Goal: Check status: Check status

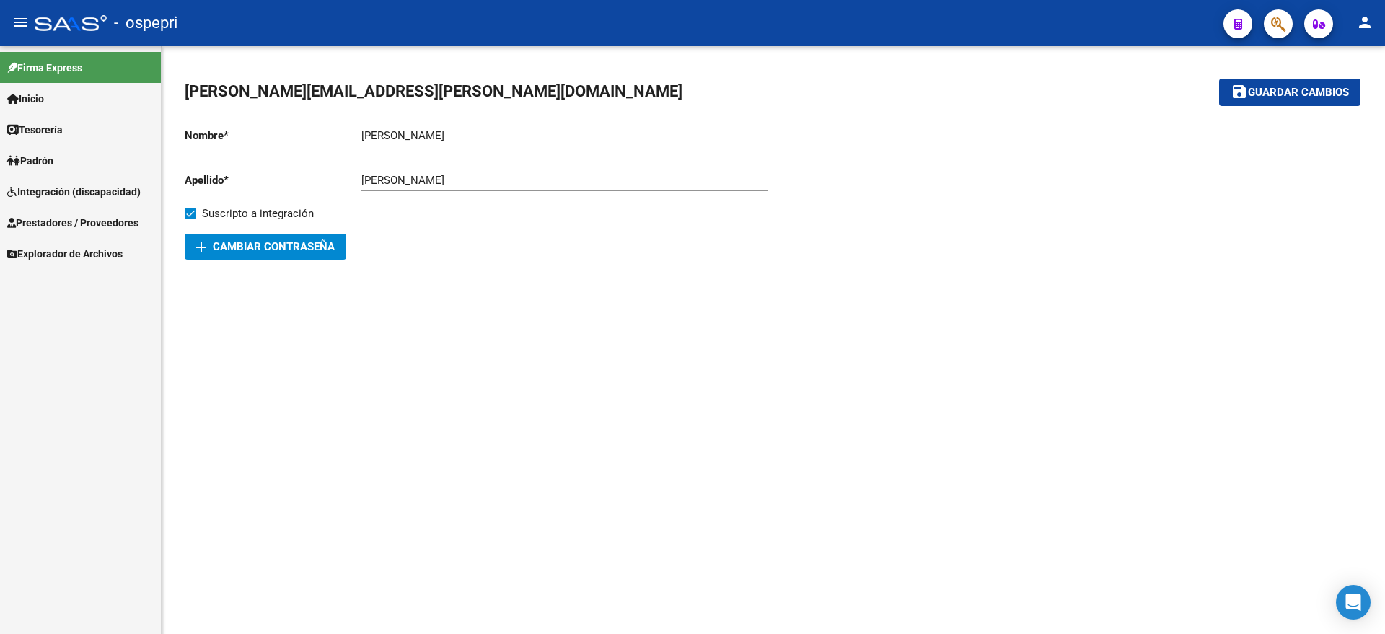
click at [60, 190] on span "Integración (discapacidad)" at bounding box center [73, 192] width 133 height 16
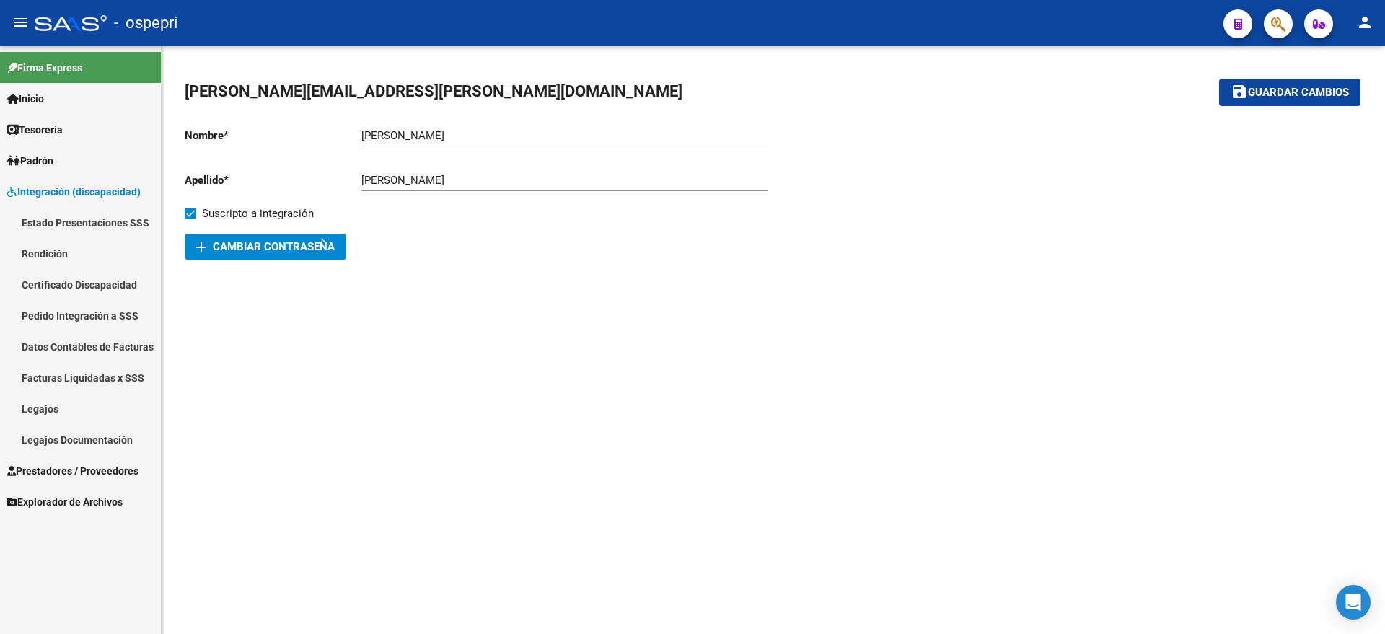
click at [55, 309] on link "Pedido Integración a SSS" at bounding box center [80, 315] width 161 height 31
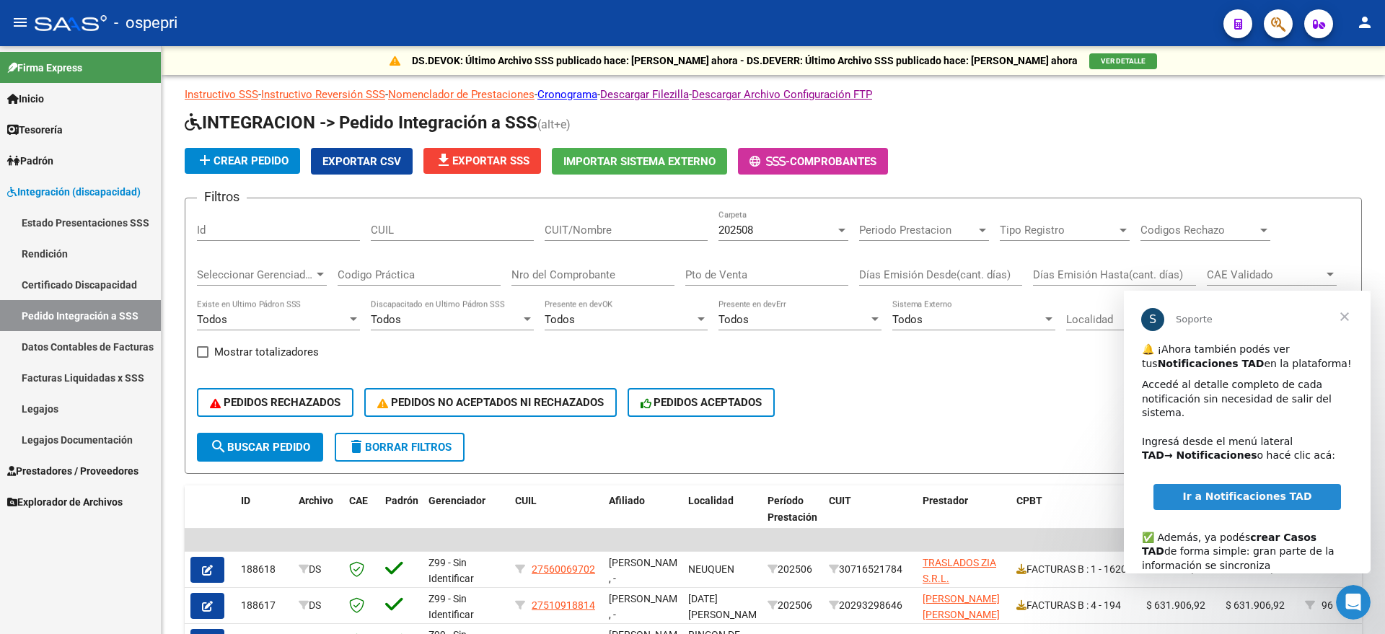
click at [1345, 316] on span "Cerrar" at bounding box center [1345, 317] width 52 height 52
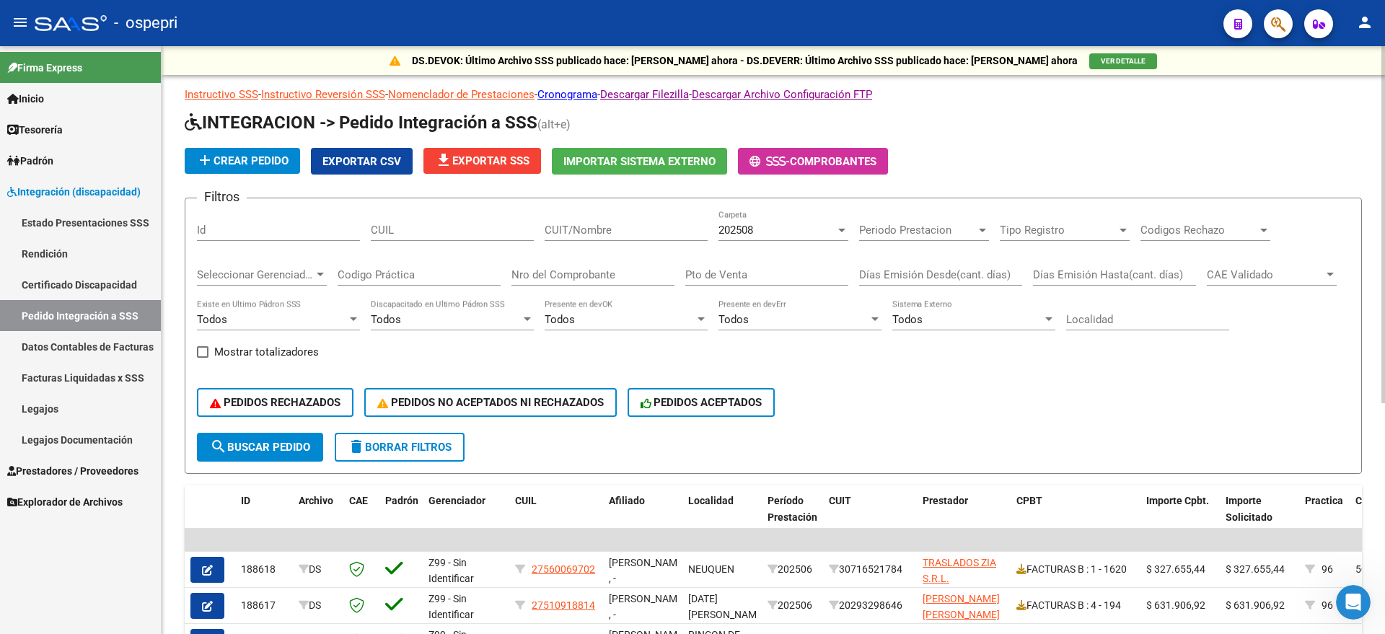
click at [586, 237] on div "CUIT/Nombre" at bounding box center [626, 225] width 163 height 31
click at [770, 231] on div "202508" at bounding box center [777, 230] width 117 height 13
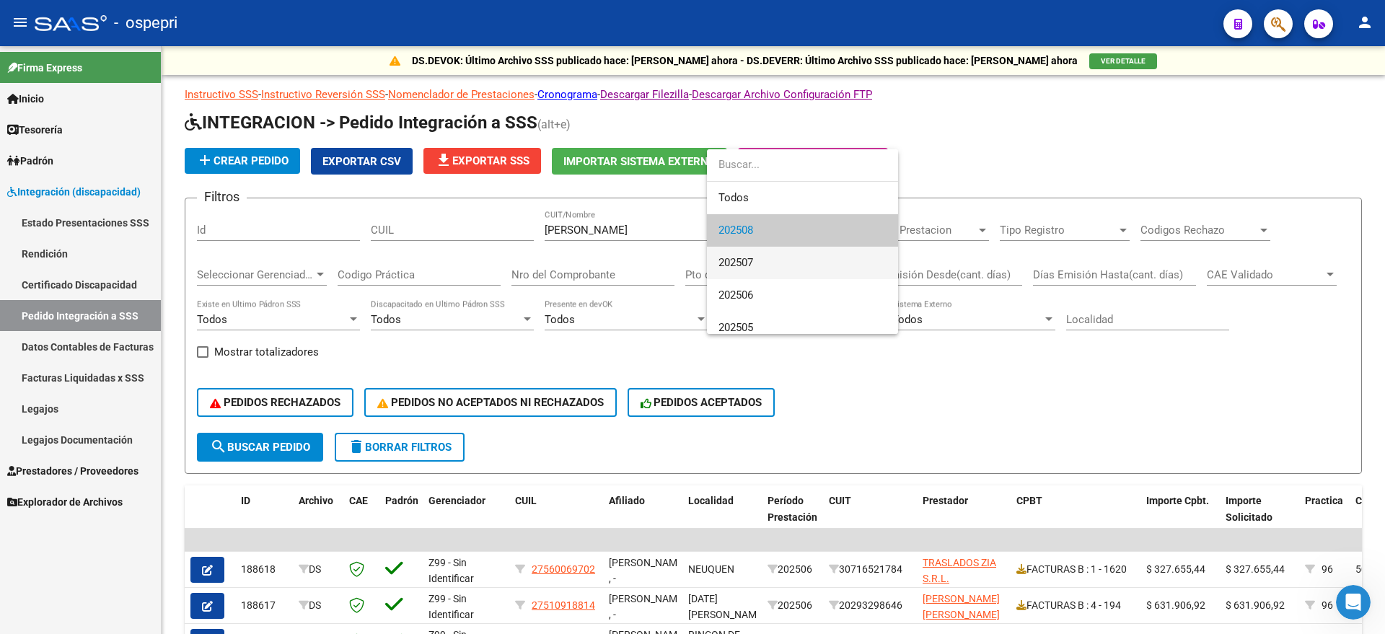
click at [768, 264] on span "202507" at bounding box center [803, 263] width 168 height 32
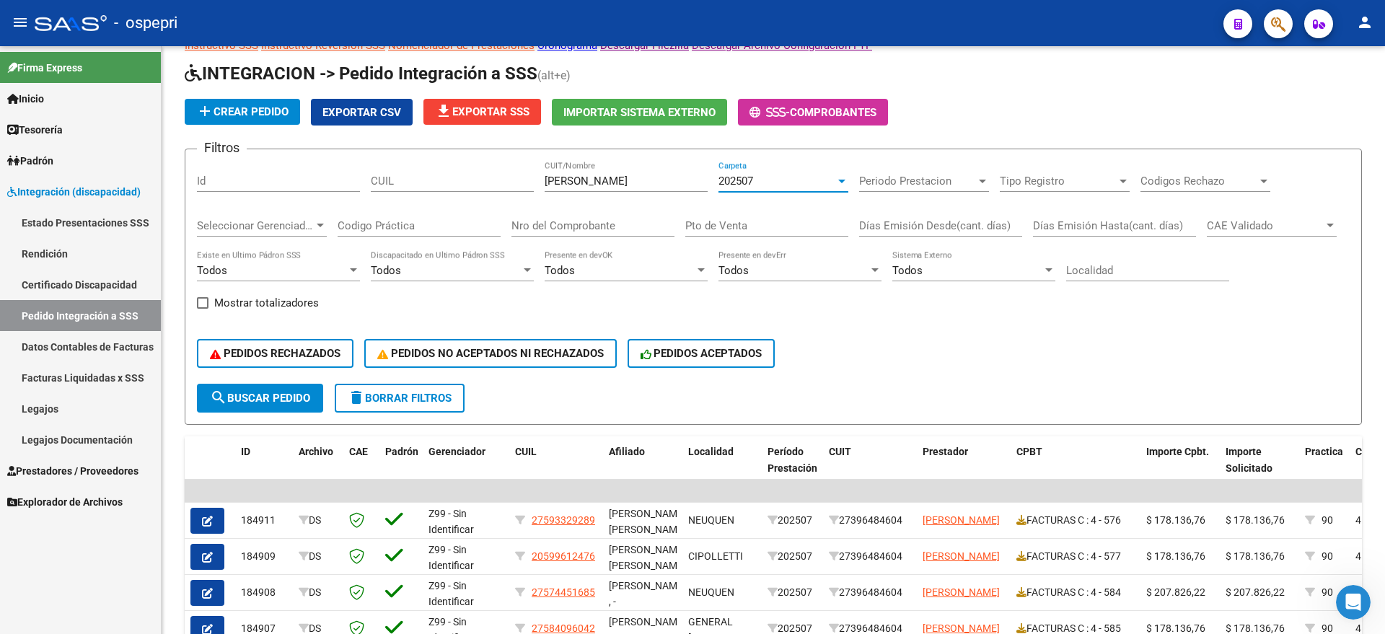
scroll to position [90, 0]
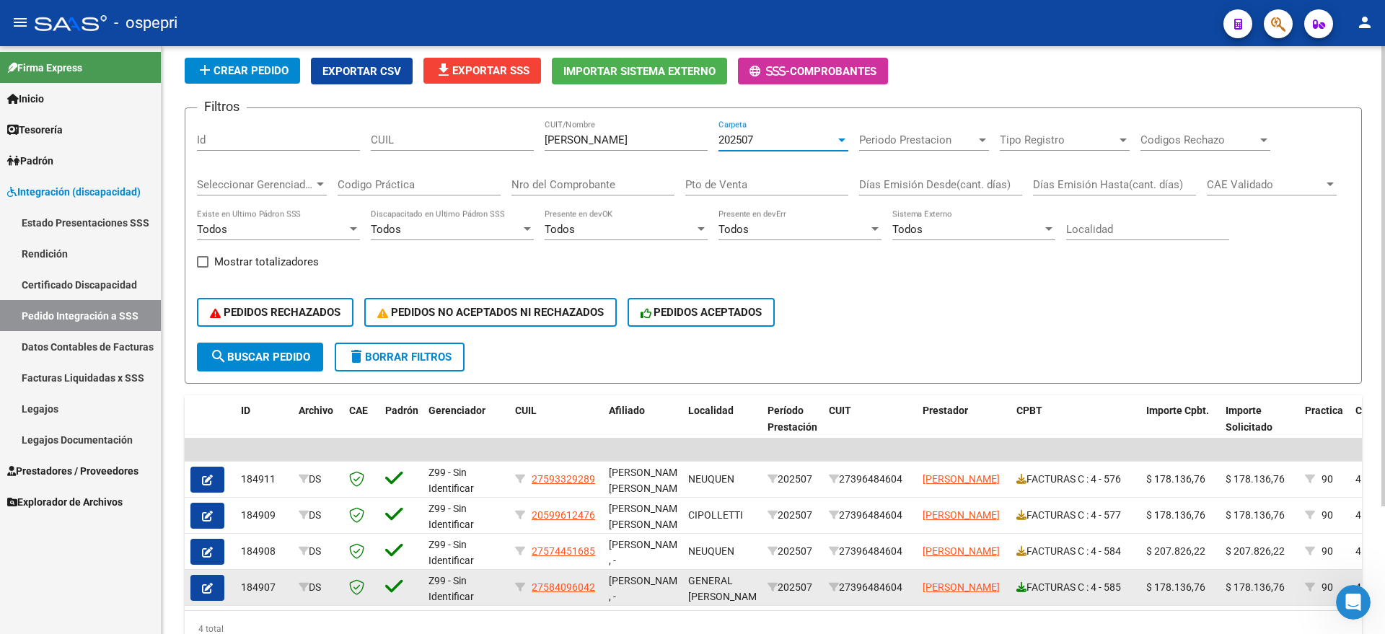
click at [1019, 585] on icon at bounding box center [1021, 587] width 10 height 10
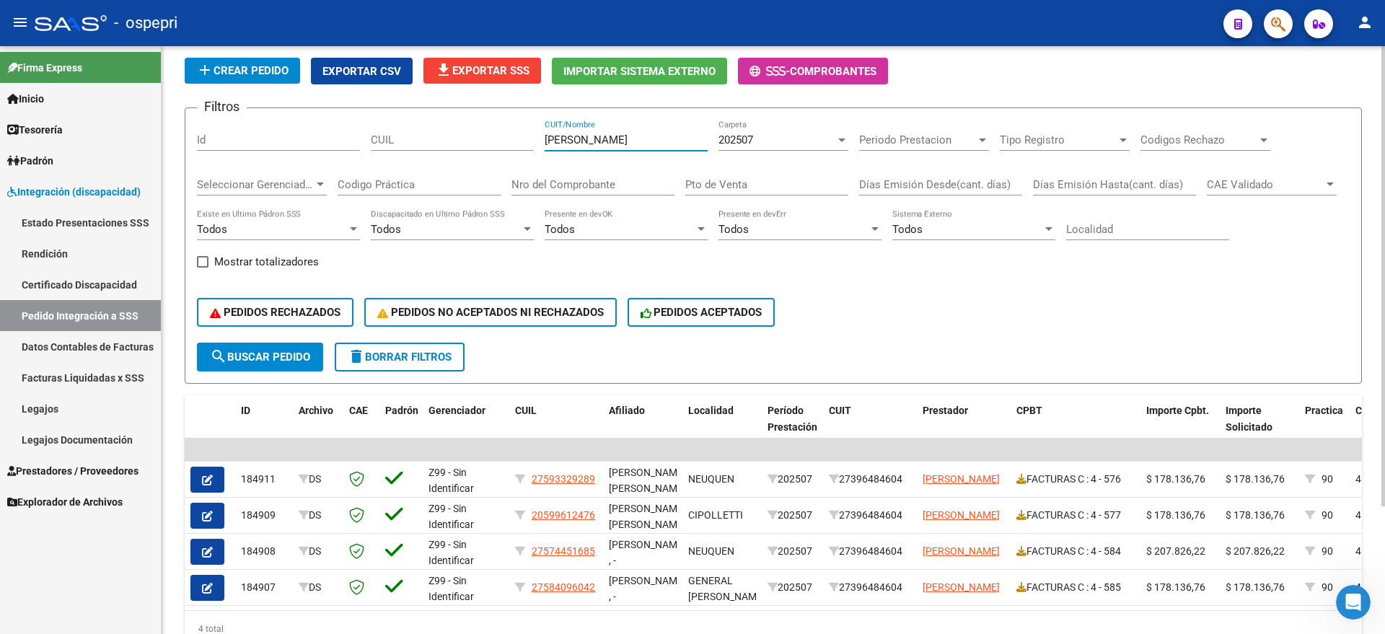
drag, startPoint x: 615, startPoint y: 136, endPoint x: 557, endPoint y: 135, distance: 57.7
click at [557, 135] on input "[PERSON_NAME]" at bounding box center [626, 139] width 163 height 13
type input "P"
click at [589, 183] on input "Nro del Comprobante" at bounding box center [592, 184] width 163 height 13
type input "112"
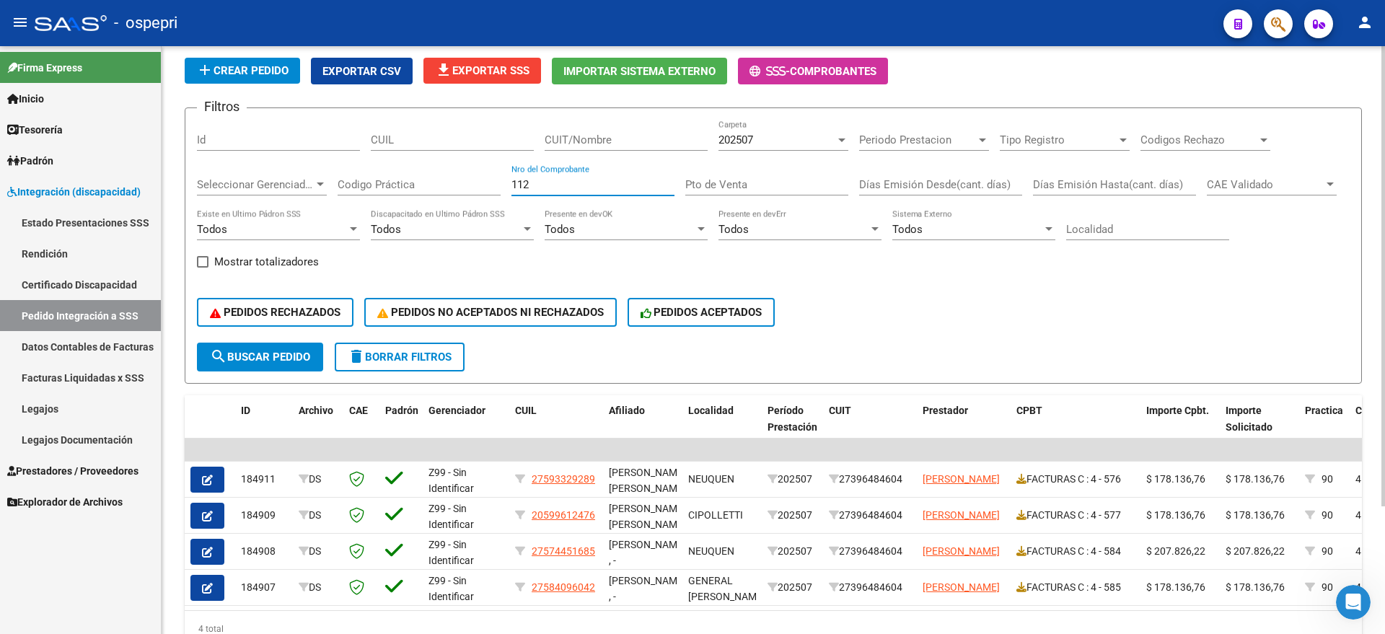
click at [610, 139] on input "CUIT/Nombre" at bounding box center [626, 139] width 163 height 13
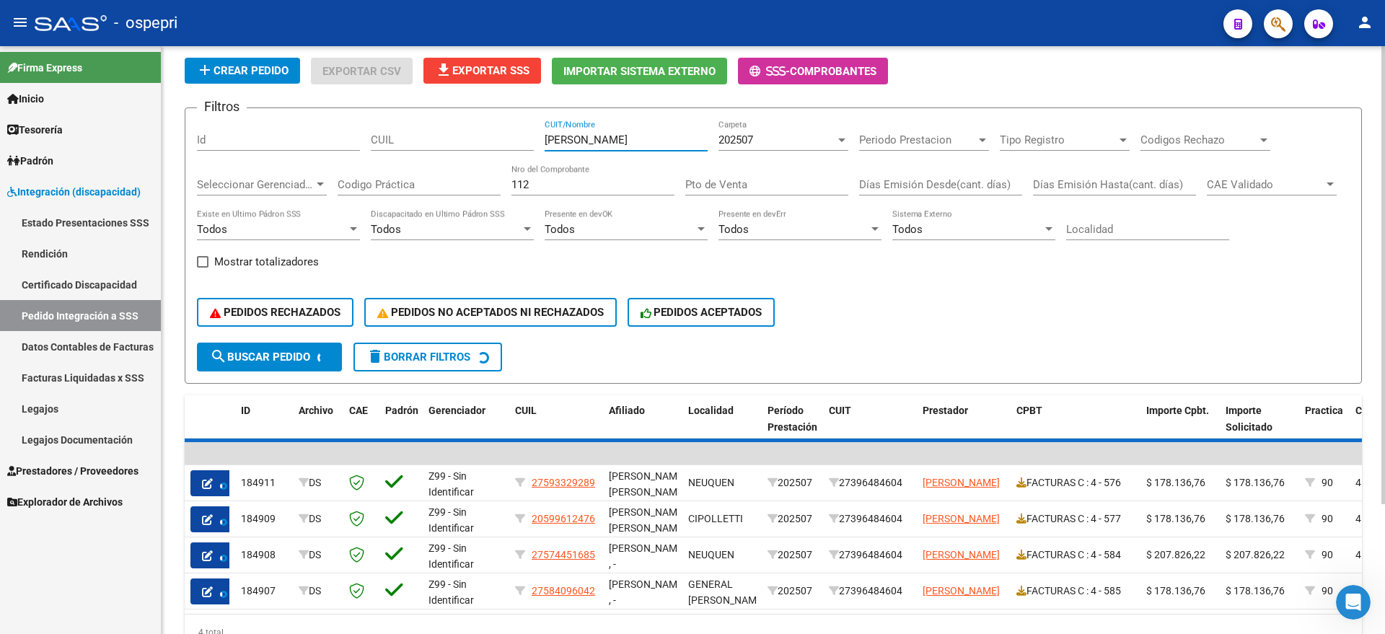
scroll to position [55, 0]
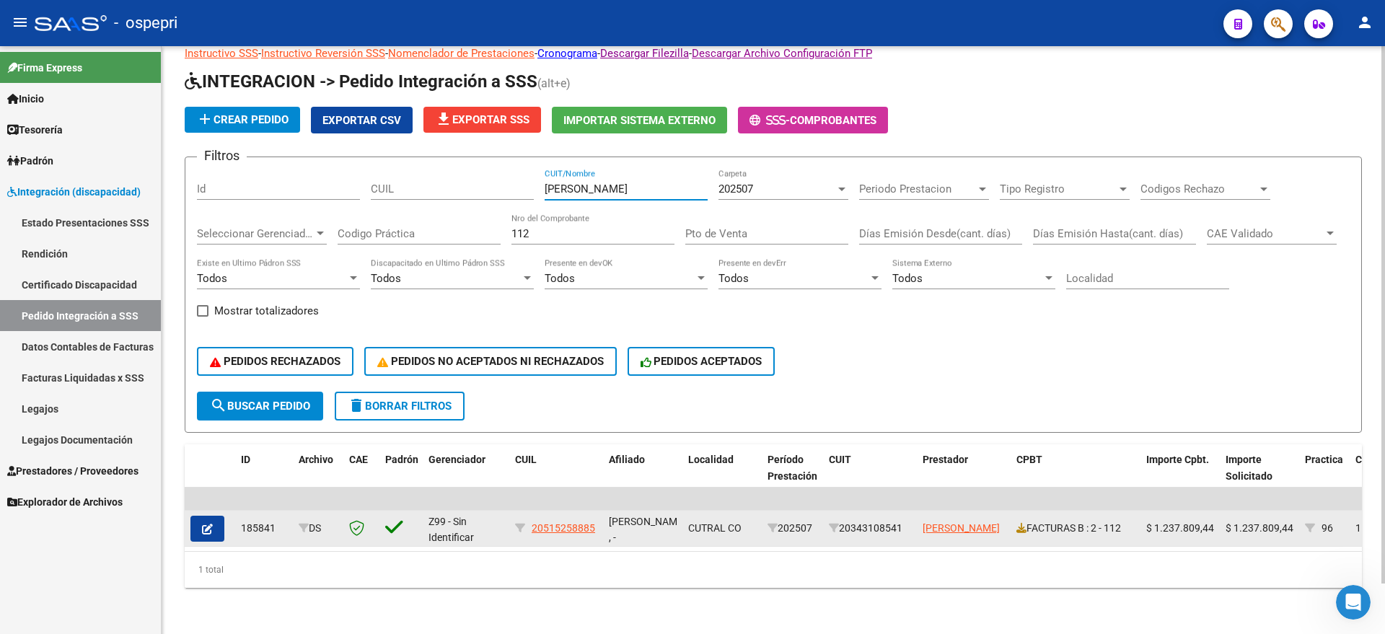
type input "[PERSON_NAME]"
click at [1018, 521] on div "FACTURAS B : 2 - 112" at bounding box center [1075, 528] width 118 height 17
click at [1016, 523] on icon at bounding box center [1021, 528] width 10 height 10
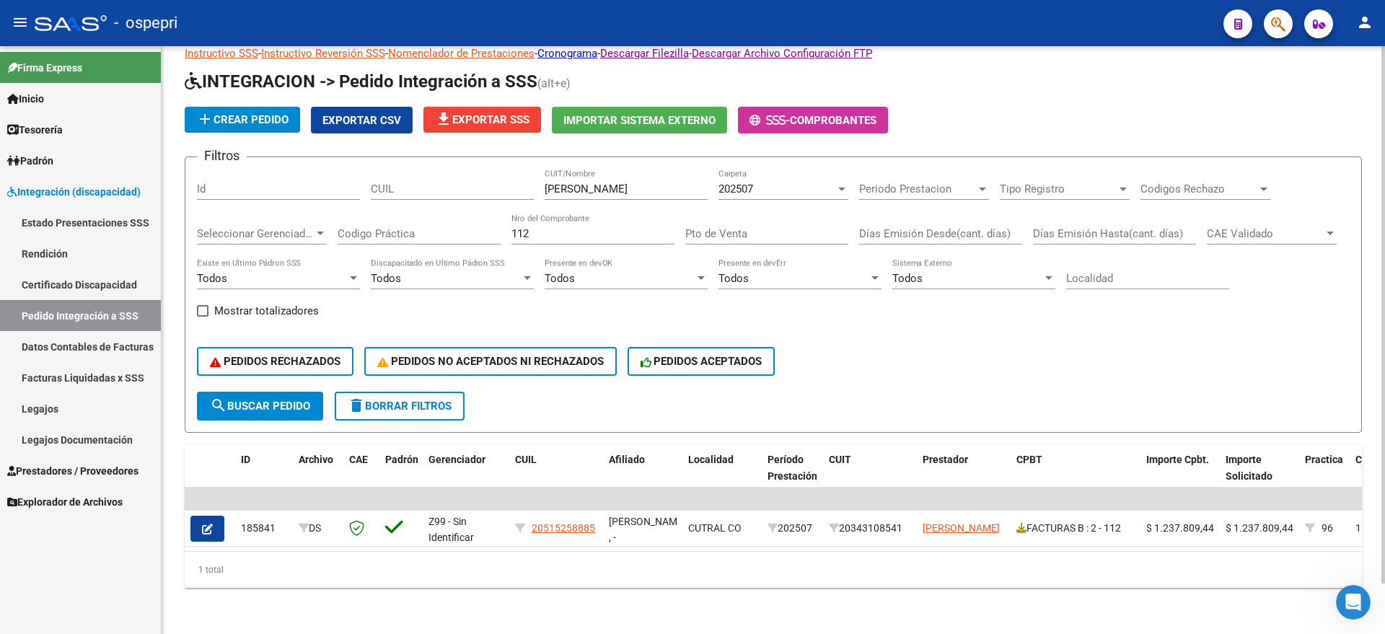
click at [659, 183] on input "[PERSON_NAME]" at bounding box center [626, 189] width 163 height 13
drag, startPoint x: 659, startPoint y: 177, endPoint x: 548, endPoint y: 187, distance: 110.8
click at [548, 187] on div "[PERSON_NAME] CUIT/Nombre" at bounding box center [626, 191] width 163 height 45
drag, startPoint x: 467, startPoint y: 219, endPoint x: 555, endPoint y: 224, distance: 88.2
click at [464, 219] on div "Filtros Id CUIL CUIT/Nombre 202507 Carpeta Periodo Prestacion Periodo Prestacio…" at bounding box center [773, 280] width 1153 height 223
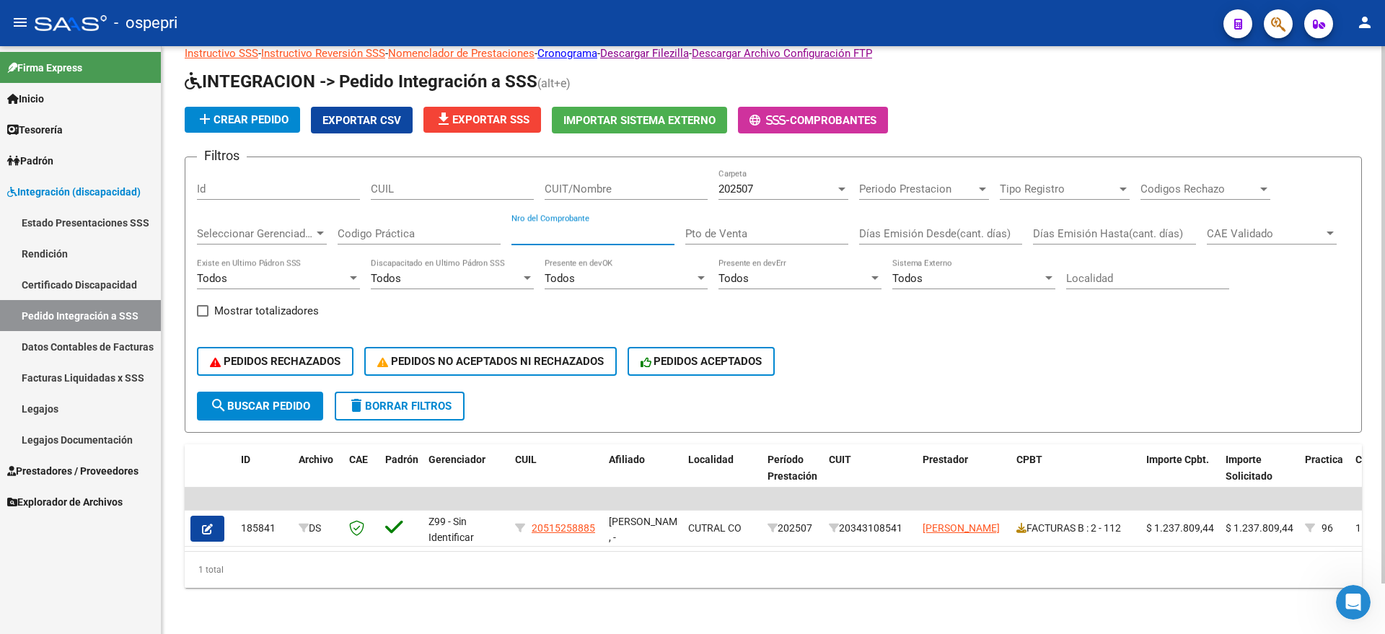
click at [796, 169] on div "202507 Carpeta" at bounding box center [784, 184] width 130 height 31
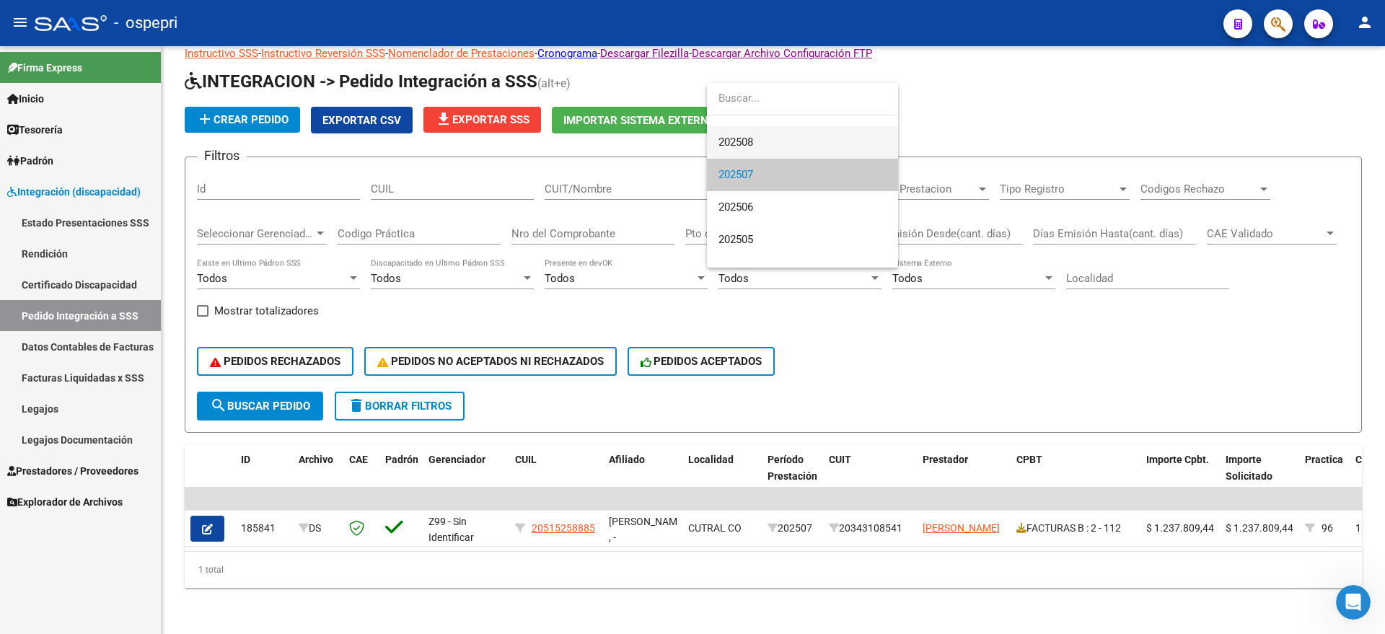
click at [762, 139] on span "202508" at bounding box center [803, 142] width 168 height 32
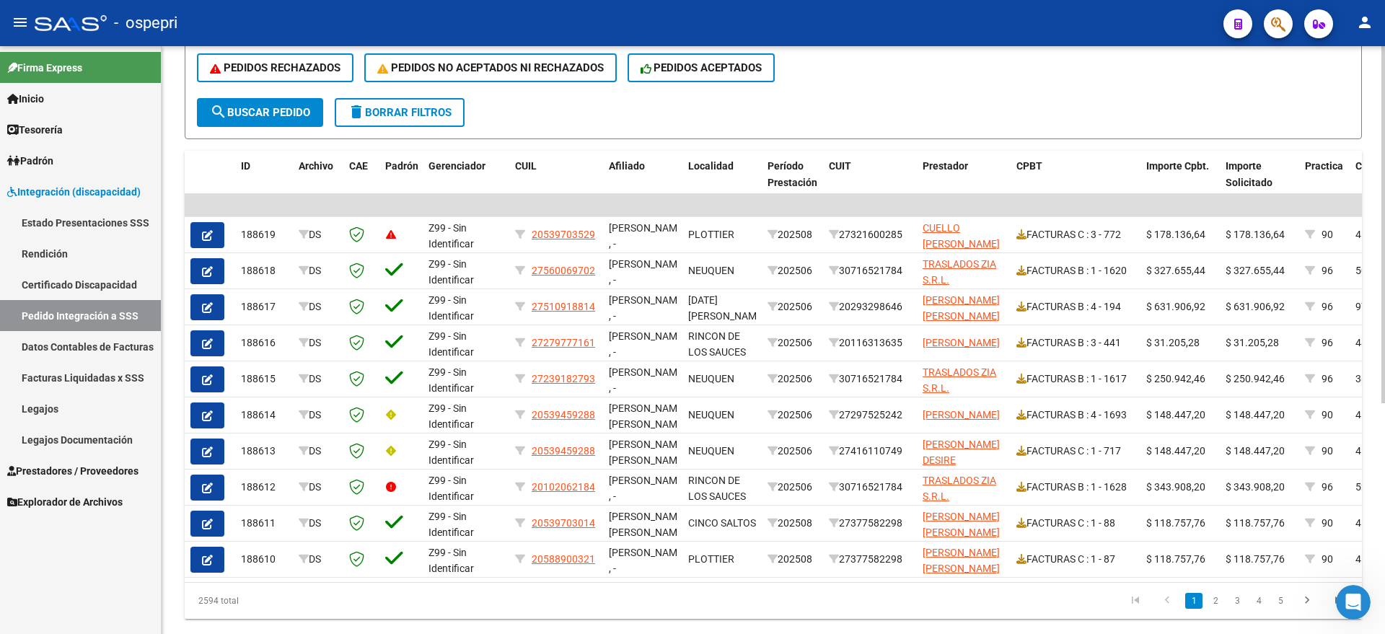
scroll to position [379, 0]
